Goal: Find specific page/section: Find specific page/section

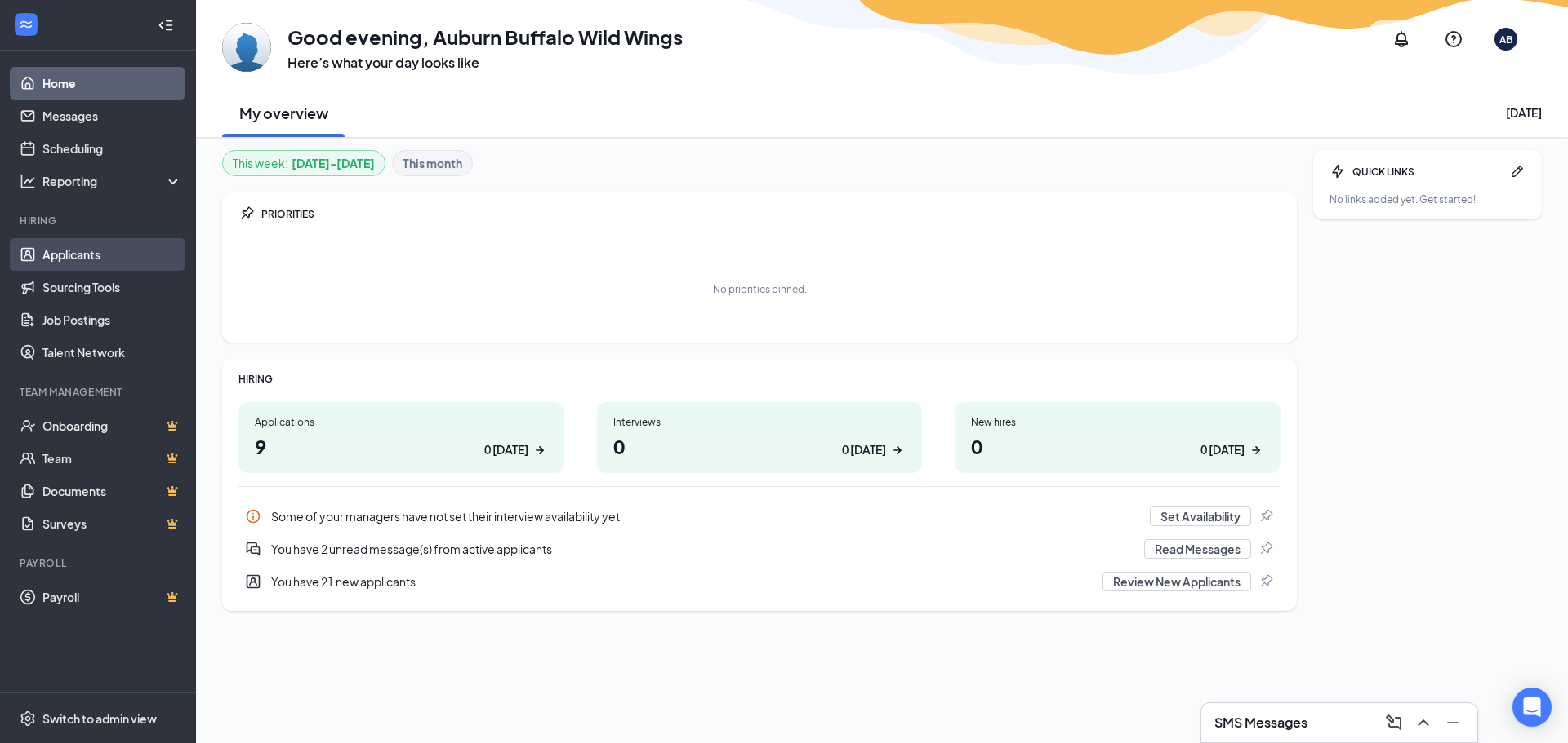
click at [74, 257] on link "Applicants" at bounding box center [112, 254] width 139 height 33
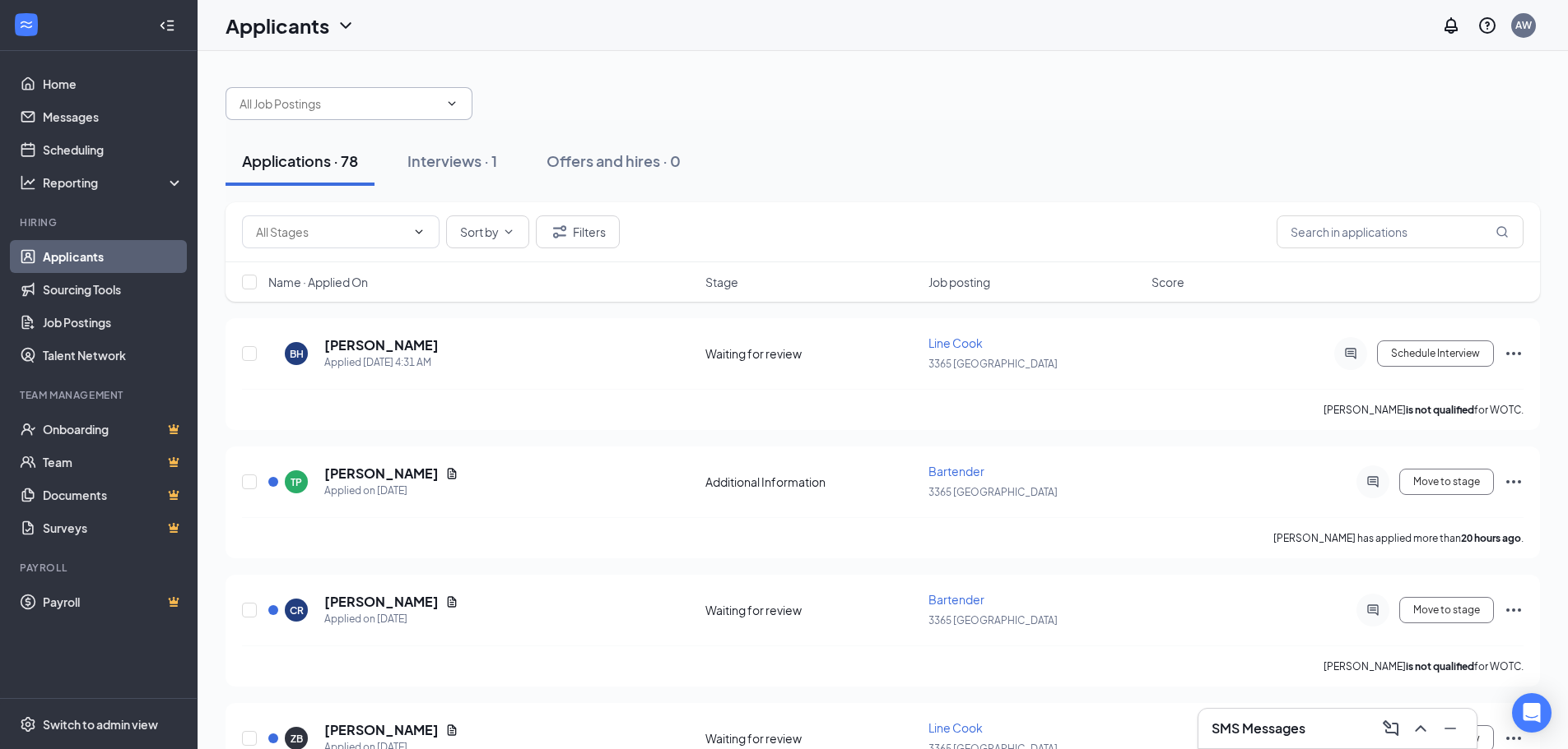
click at [450, 106] on icon "ChevronDown" at bounding box center [452, 103] width 13 height 13
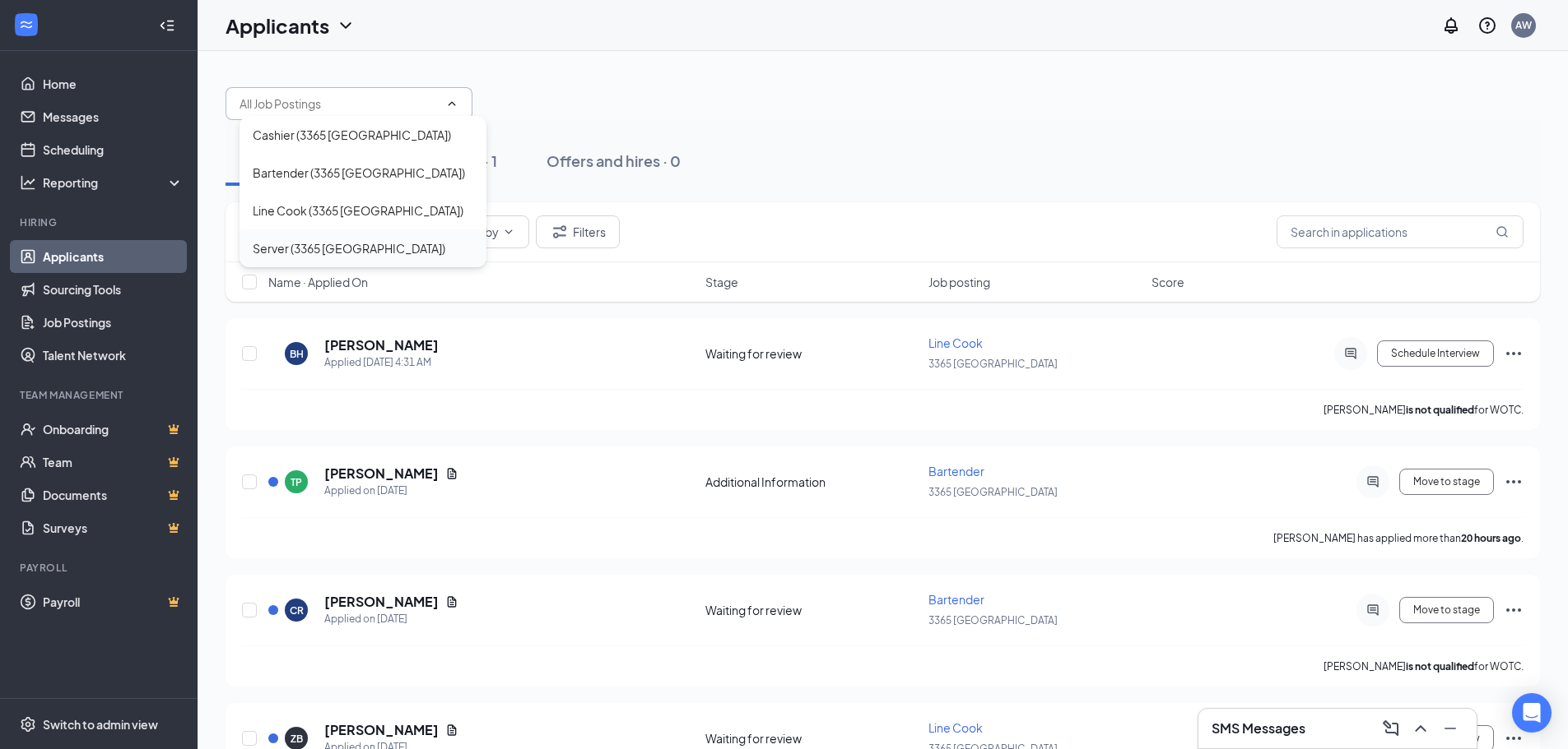
click at [325, 250] on div "Server (3365 [GEOGRAPHIC_DATA])" at bounding box center [349, 248] width 193 height 18
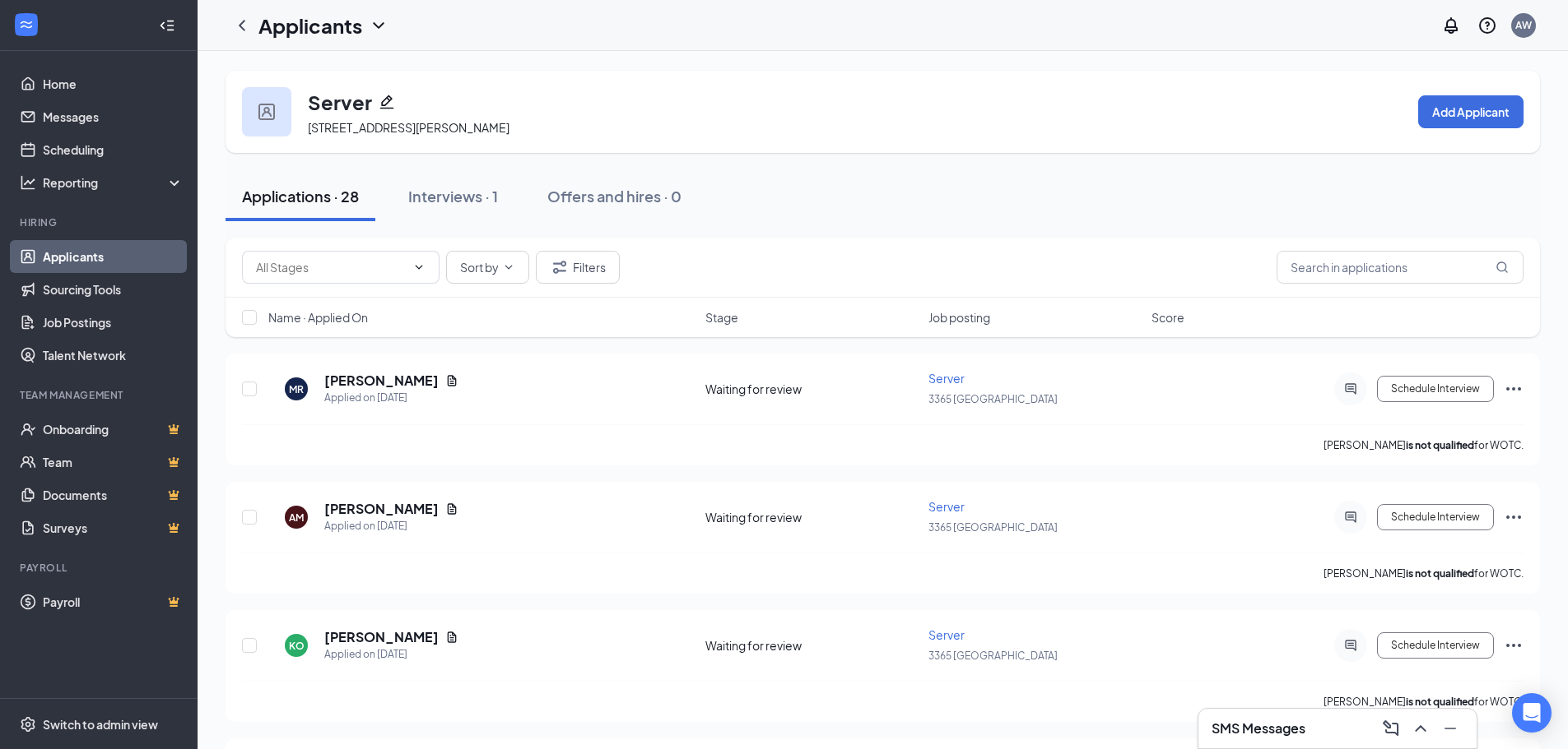
click at [61, 254] on link "Applicants" at bounding box center [113, 256] width 141 height 33
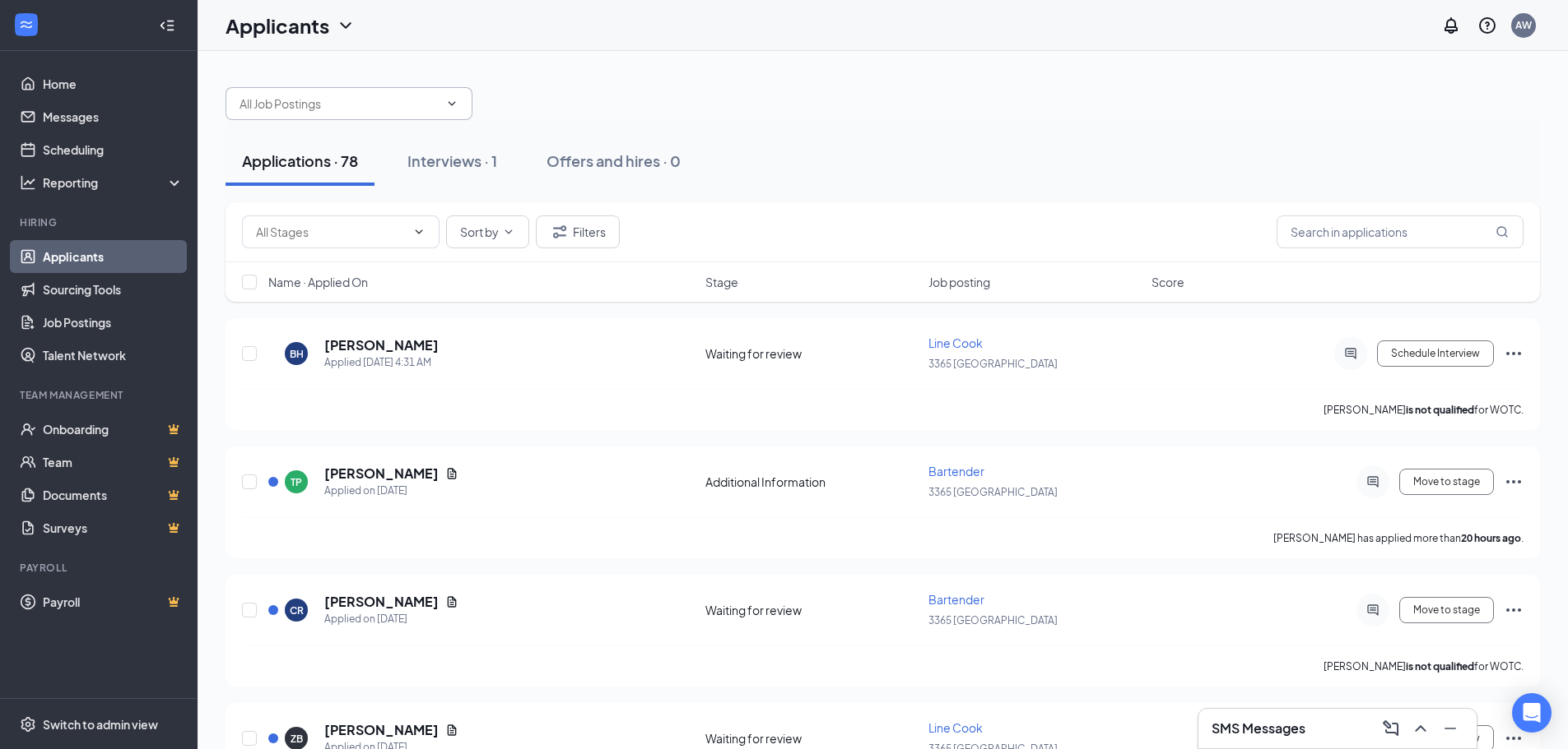
click at [455, 101] on icon "ChevronDown" at bounding box center [452, 103] width 13 height 13
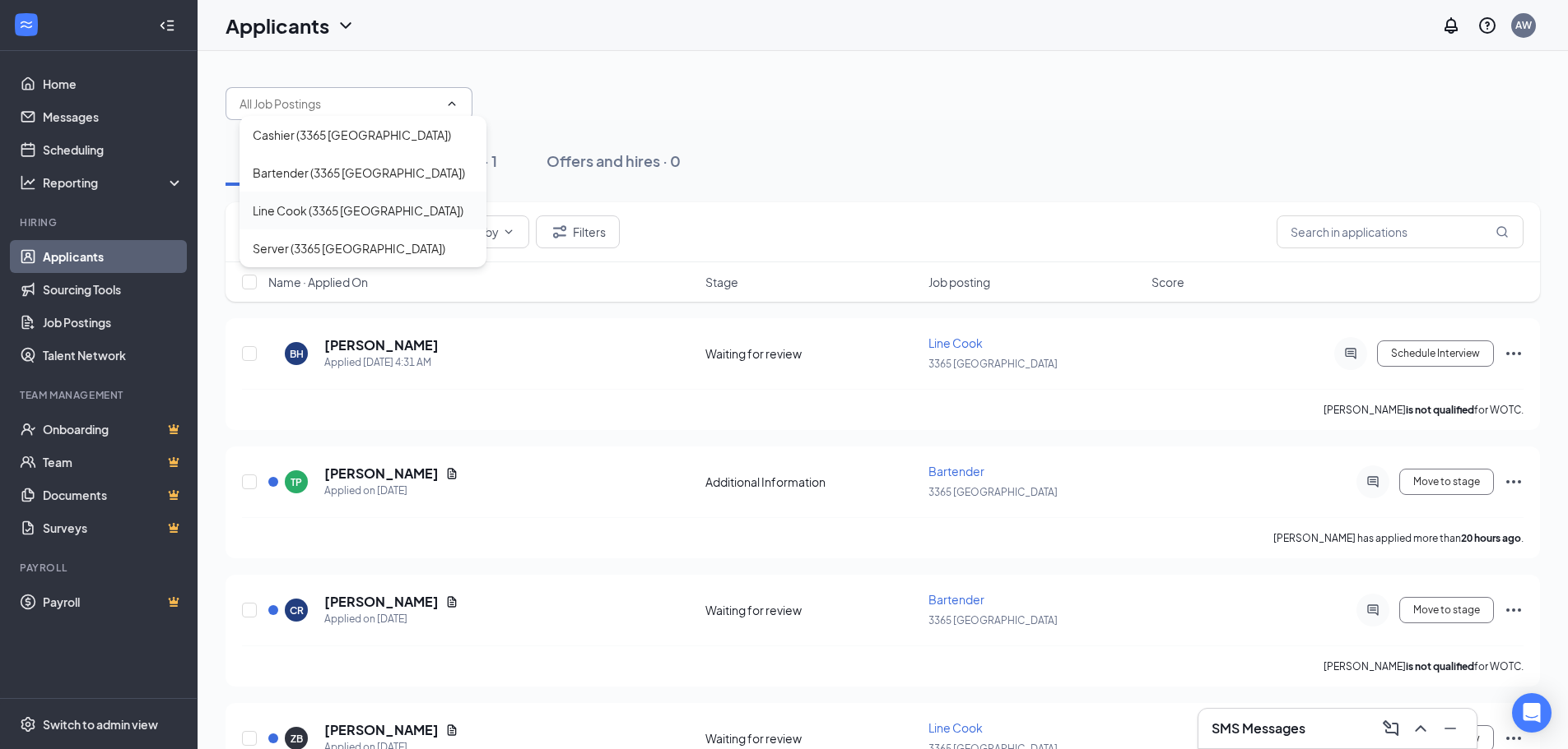
click at [347, 215] on div "Line Cook (3365 [GEOGRAPHIC_DATA])" at bounding box center [358, 210] width 211 height 18
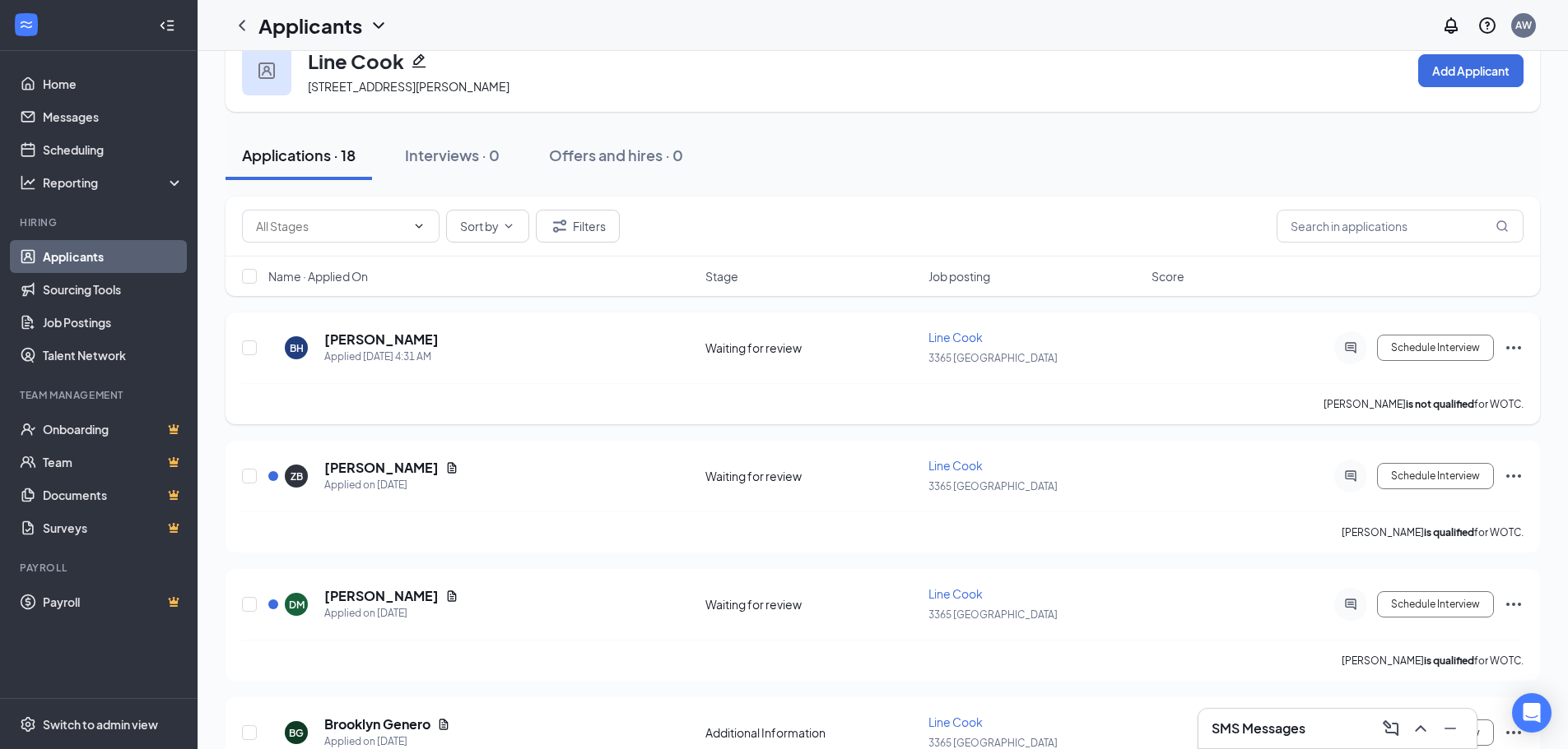
scroll to position [83, 0]
